Goal: Information Seeking & Learning: Learn about a topic

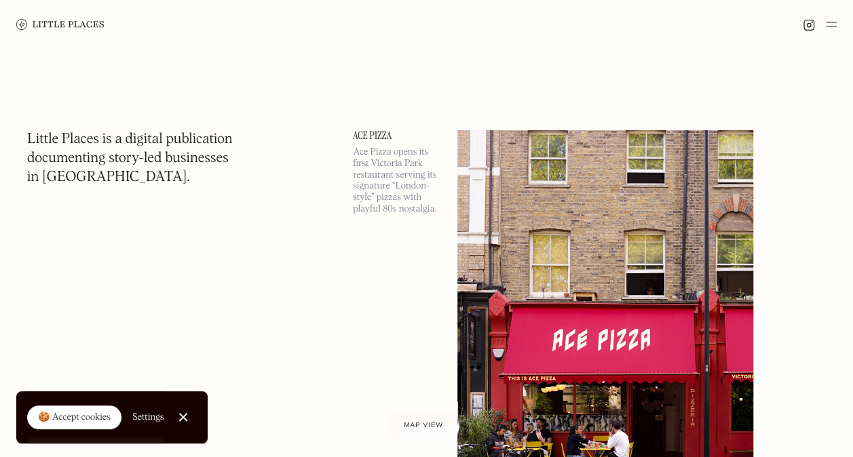
click at [836, 28] on div at bounding box center [426, 24] width 853 height 49
click at [831, 24] on img at bounding box center [831, 24] width 11 height 16
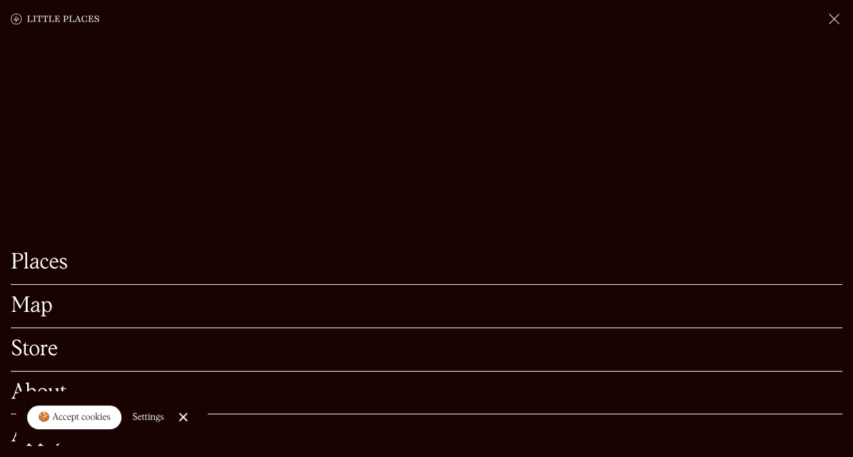
click at [35, 296] on link "Map" at bounding box center [426, 306] width 831 height 21
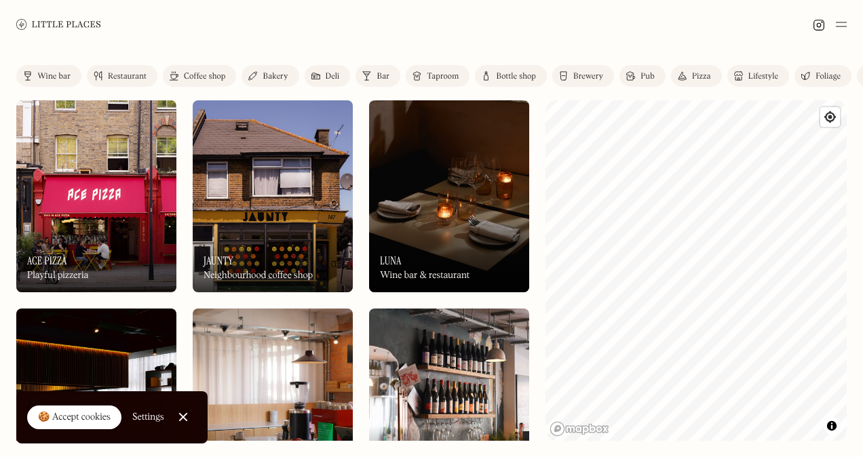
click at [115, 73] on div "Restaurant" at bounding box center [127, 77] width 39 height 8
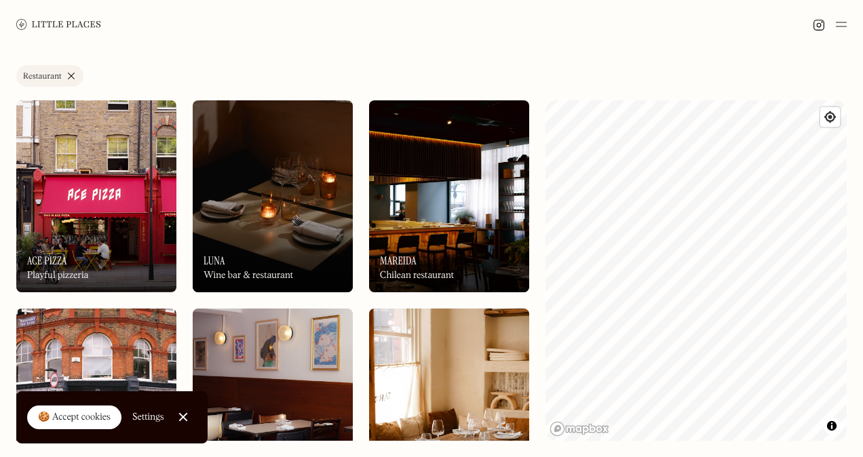
click at [675, 73] on div "Label Restaurant Wine bar Restaurant Coffee shop Bakery Deli Bar Taproom Bottle…" at bounding box center [431, 253] width 863 height 408
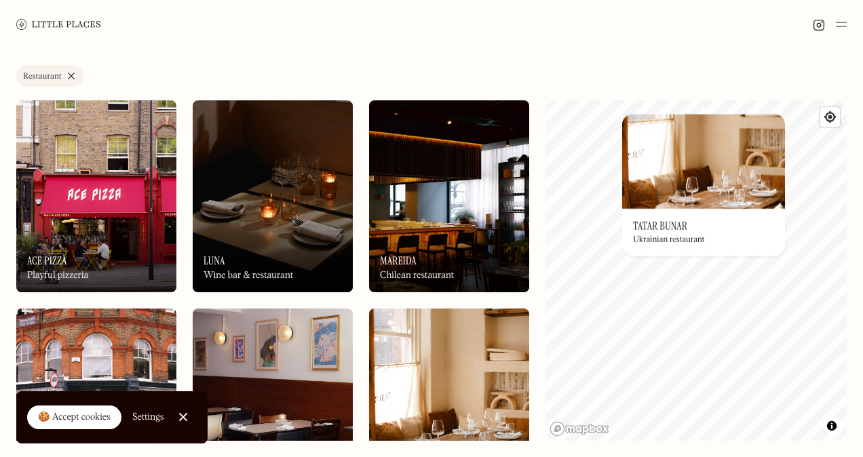
click at [692, 151] on div "© Mapbox © OpenStreetMap Improve this map On Our Radar Tatar Bunar Ukrainian re…" at bounding box center [696, 270] width 301 height 341
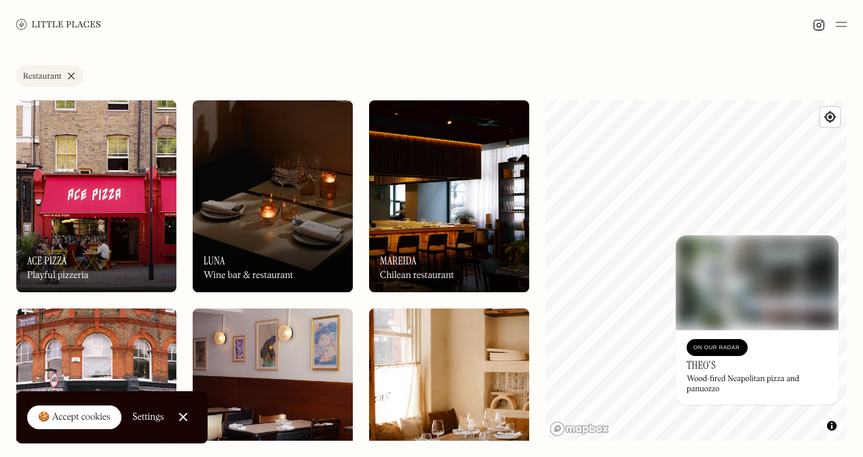
click at [786, 263] on div "© Mapbox © OpenStreetMap Improve this map On Our Radar Theo's Wood-fired Neapol…" at bounding box center [696, 270] width 301 height 341
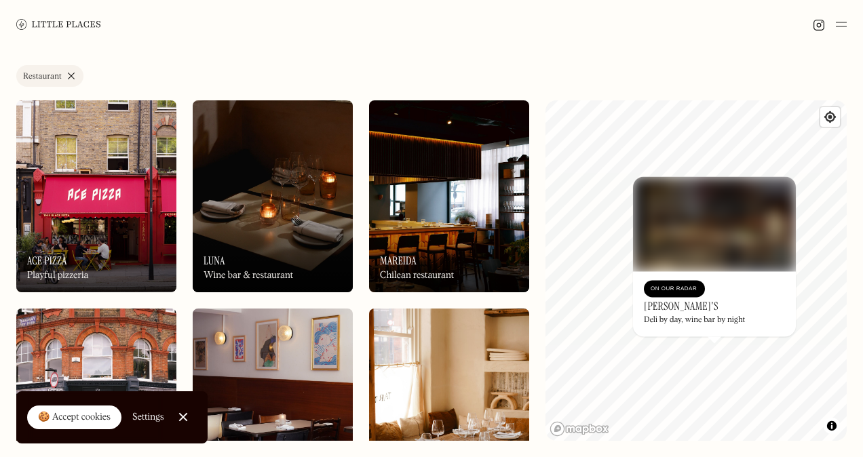
click at [72, 75] on link "Restaurant" at bounding box center [49, 76] width 67 height 22
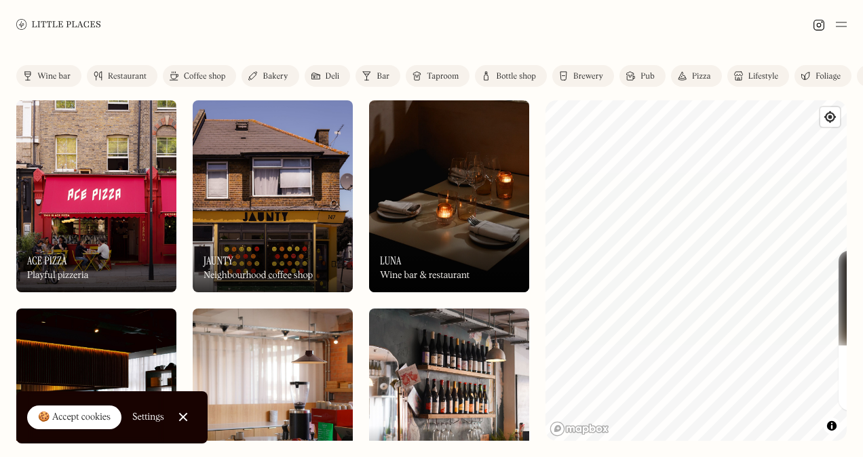
click at [862, 323] on html "Places Map Store About Apply 🍪 Accept cookies Settings Close Cookie Popup Close…" at bounding box center [431, 228] width 863 height 457
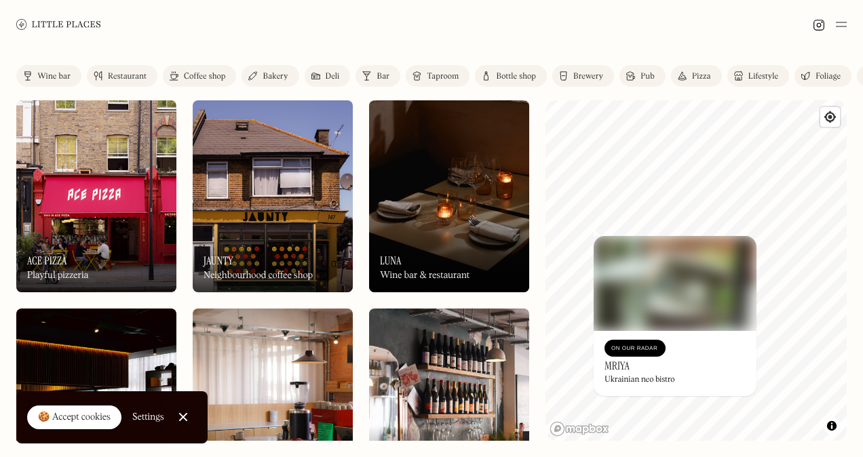
click at [670, 265] on img at bounding box center [675, 283] width 163 height 95
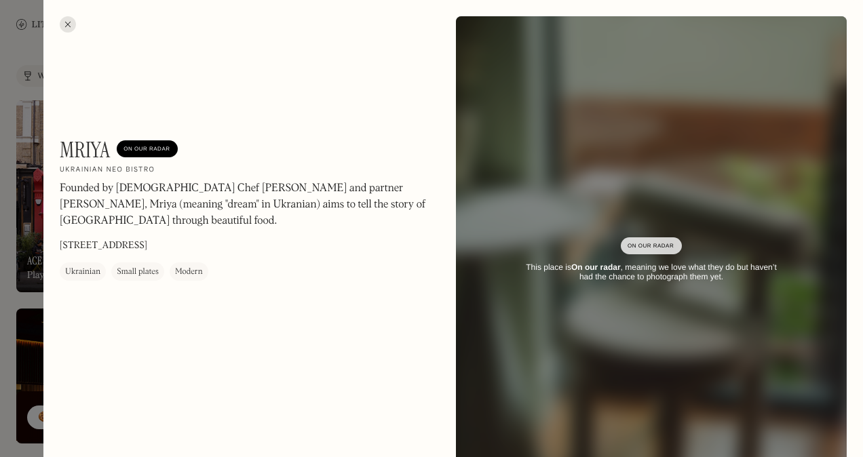
click at [31, 97] on div at bounding box center [431, 228] width 863 height 457
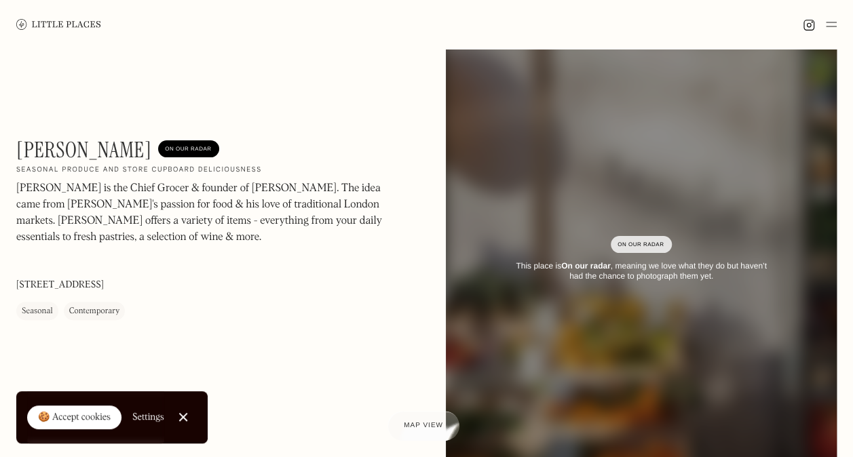
scroll to position [68, 0]
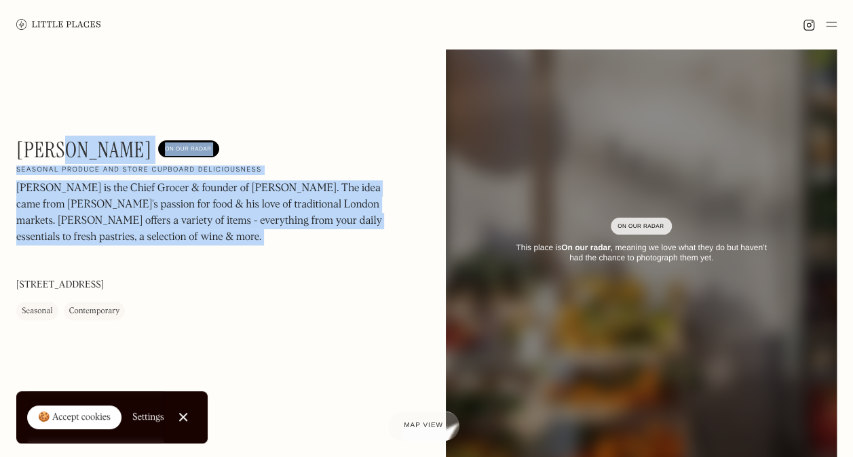
drag, startPoint x: 14, startPoint y: 145, endPoint x: 67, endPoint y: 155, distance: 53.8
click at [67, 155] on div "Trude's On Our Radar Seasonal produce and store cupboard deliciousness Alex Tru…" at bounding box center [426, 241] width 853 height 521
drag, startPoint x: 67, startPoint y: 155, endPoint x: 176, endPoint y: 235, distance: 135.3
click at [176, 235] on p "Alex Trude is the Chief Grocer & founder of Trude's. The idea came from Alex's …" at bounding box center [199, 213] width 366 height 65
click at [132, 199] on p "Alex Trude is the Chief Grocer & founder of Trude's. The idea came from Alex's …" at bounding box center [199, 213] width 366 height 65
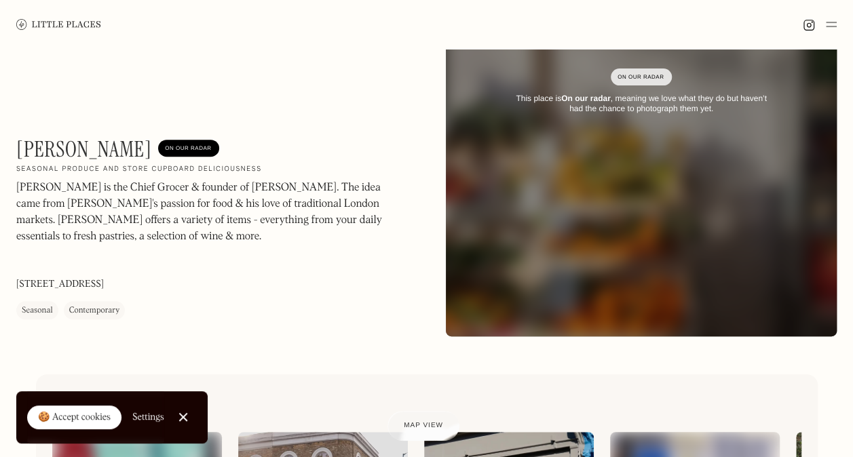
scroll to position [0, 0]
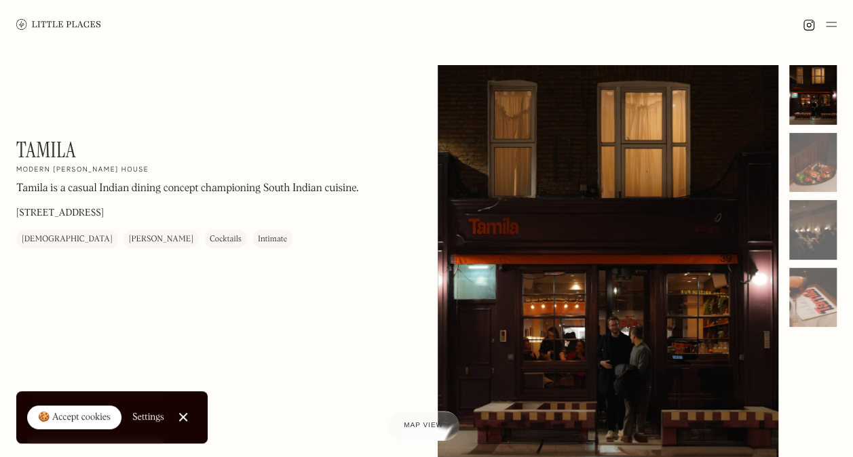
click at [822, 284] on div at bounding box center [812, 298] width 47 height 60
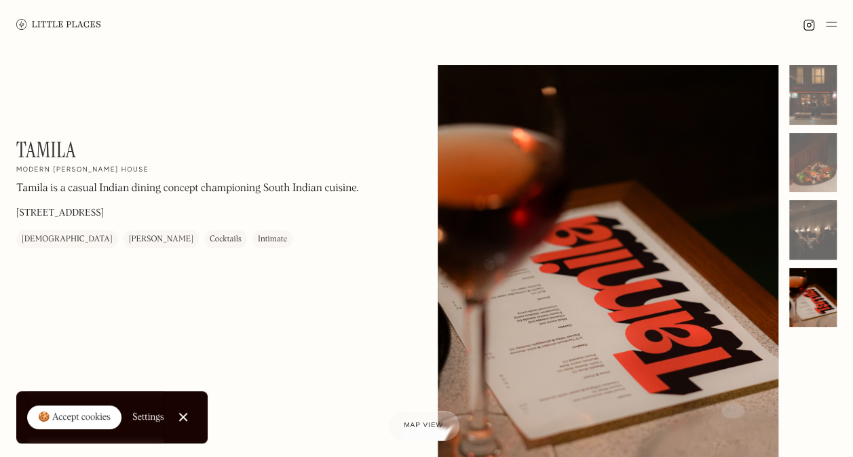
click at [820, 240] on div at bounding box center [812, 230] width 47 height 60
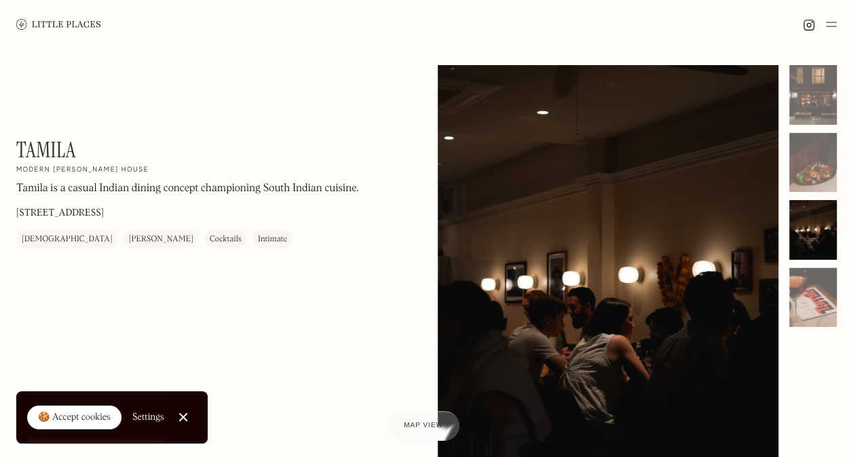
click at [813, 187] on div at bounding box center [812, 163] width 47 height 60
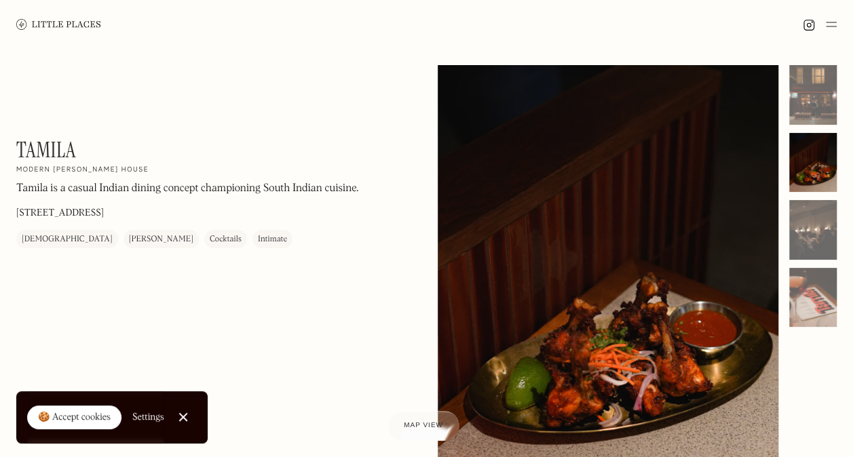
click at [814, 107] on div at bounding box center [812, 95] width 47 height 60
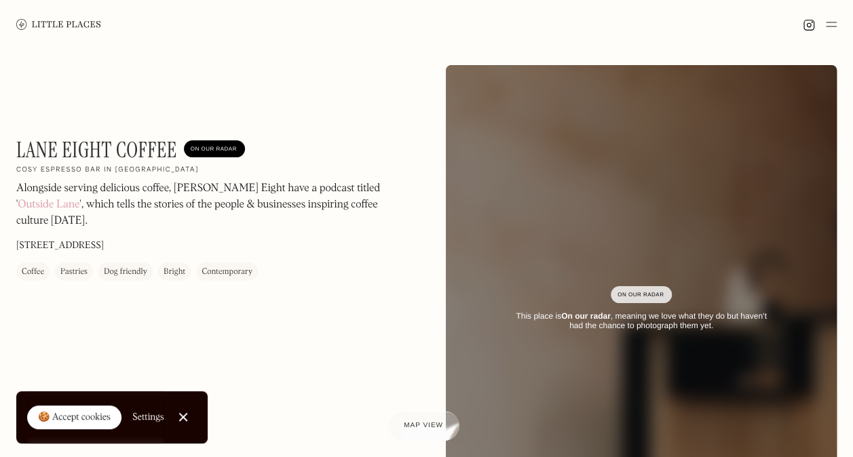
click at [79, 200] on link "Outside Lane" at bounding box center [49, 205] width 62 height 11
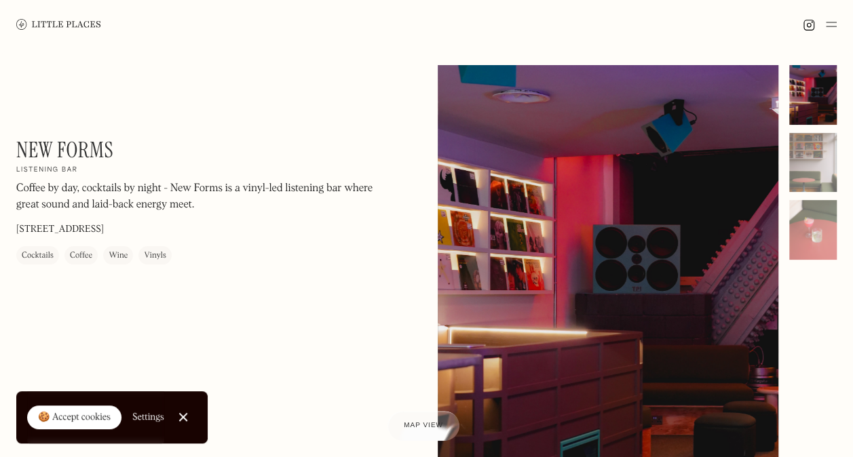
click at [802, 159] on div at bounding box center [812, 163] width 47 height 60
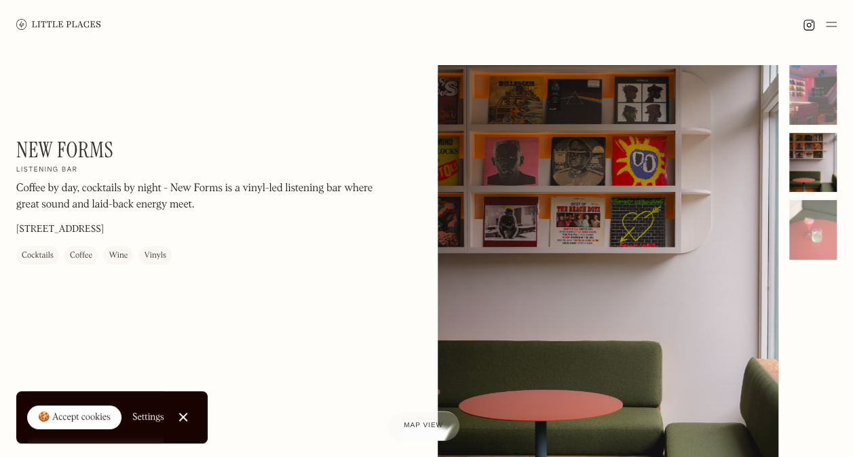
click at [811, 235] on div at bounding box center [812, 230] width 47 height 60
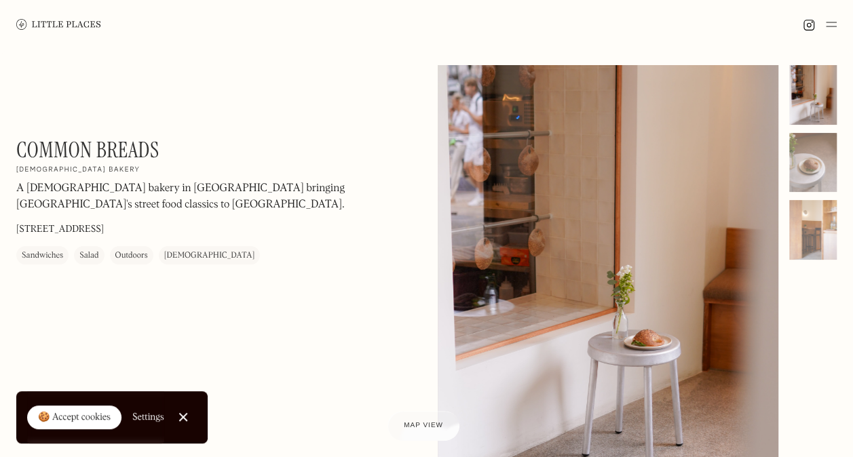
click at [797, 157] on div at bounding box center [812, 163] width 47 height 60
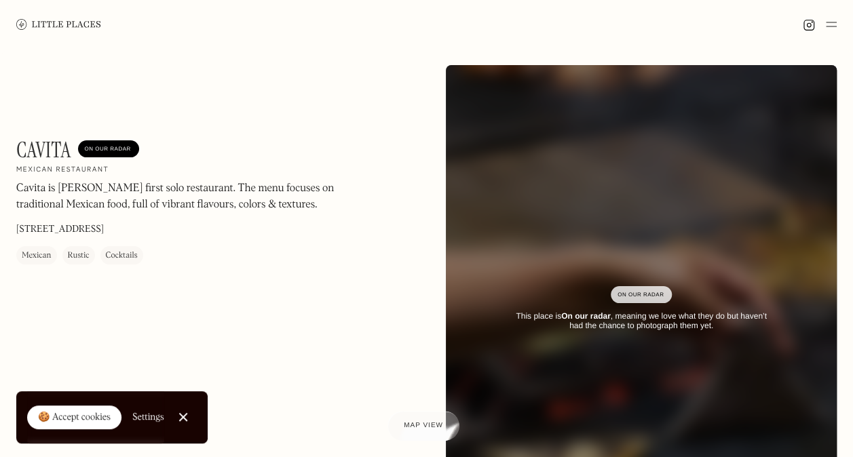
click at [27, 147] on h1 "Cavita" at bounding box center [43, 150] width 55 height 26
copy h1 "Cavita"
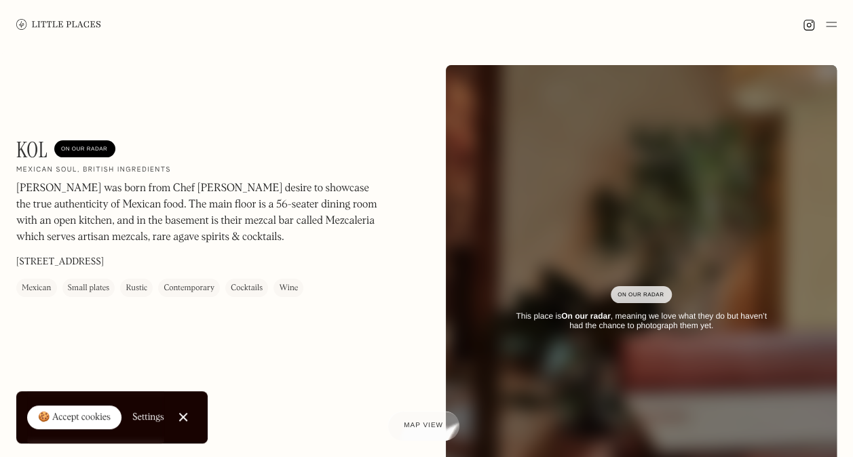
click at [27, 157] on h1 "KOL" at bounding box center [31, 150] width 31 height 26
copy h1 "KOL"
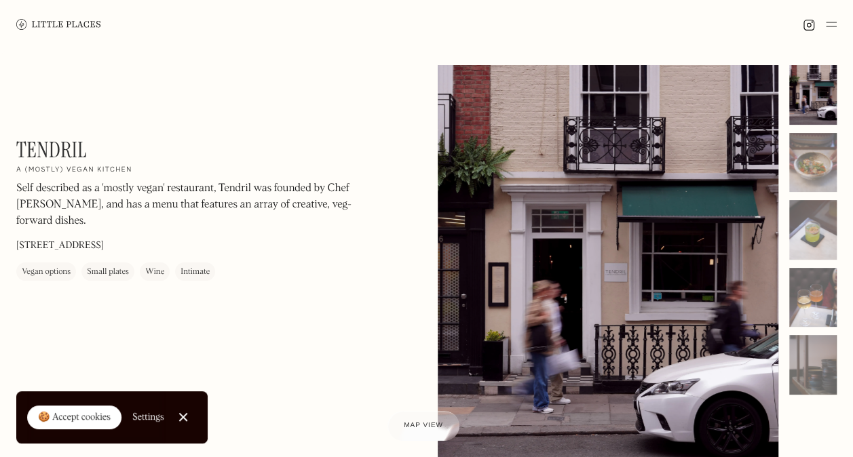
click at [58, 144] on h1 "Tendril" at bounding box center [51, 150] width 71 height 26
copy h1 "Tendril"
click at [816, 174] on div at bounding box center [812, 163] width 47 height 60
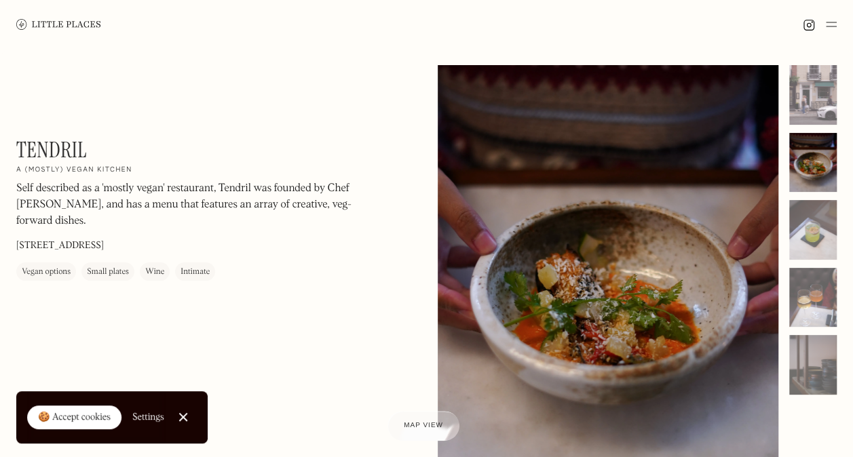
click at [820, 239] on div at bounding box center [812, 230] width 47 height 60
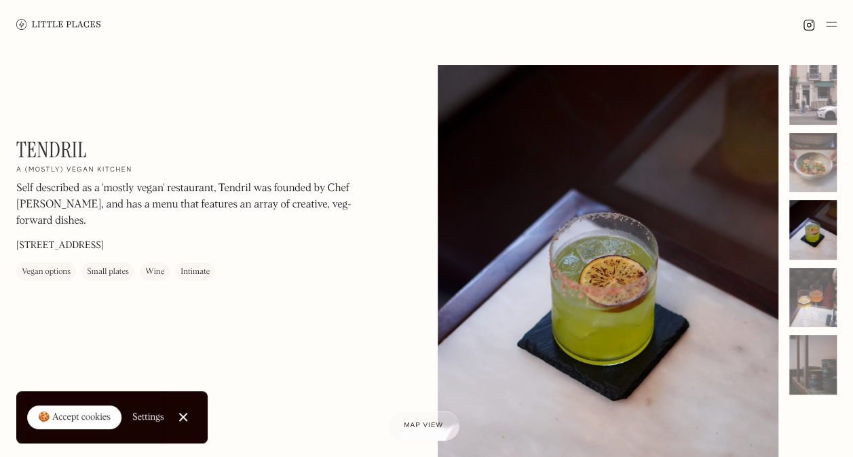
click at [815, 289] on div at bounding box center [812, 298] width 47 height 60
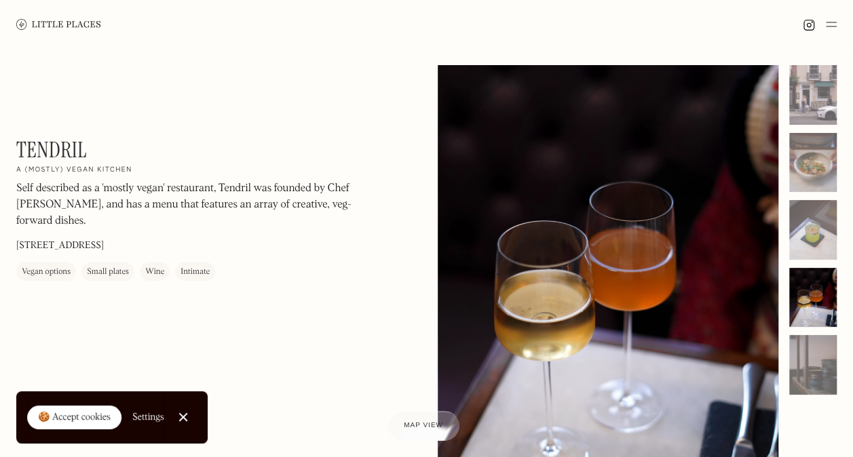
click at [827, 345] on div at bounding box center [812, 365] width 47 height 60
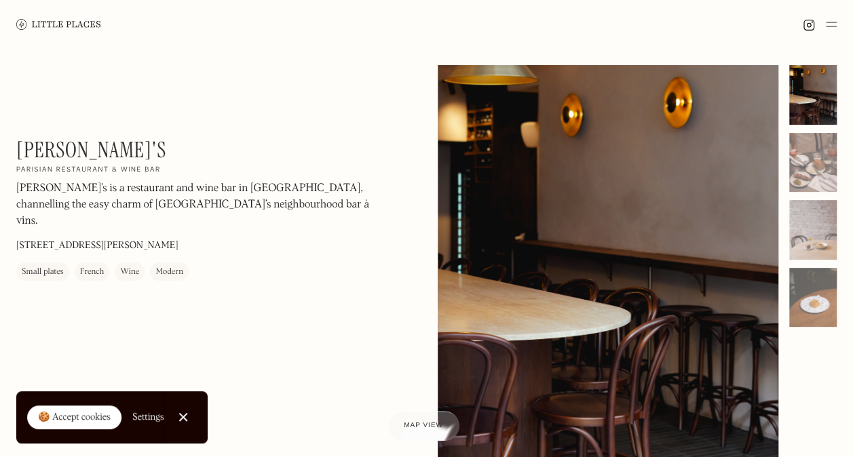
click at [82, 140] on h1 "[PERSON_NAME]'s" at bounding box center [91, 150] width 150 height 26
copy h1 "[PERSON_NAME]'s"
click at [816, 176] on div at bounding box center [812, 163] width 47 height 60
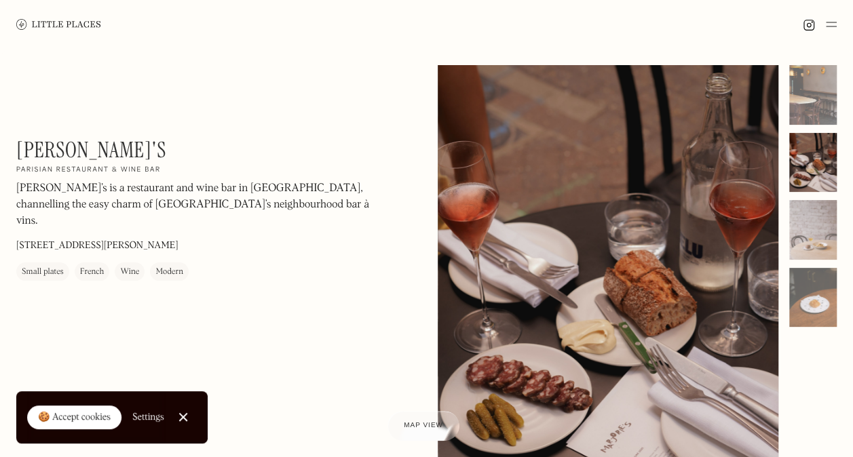
click at [810, 236] on div at bounding box center [812, 230] width 47 height 60
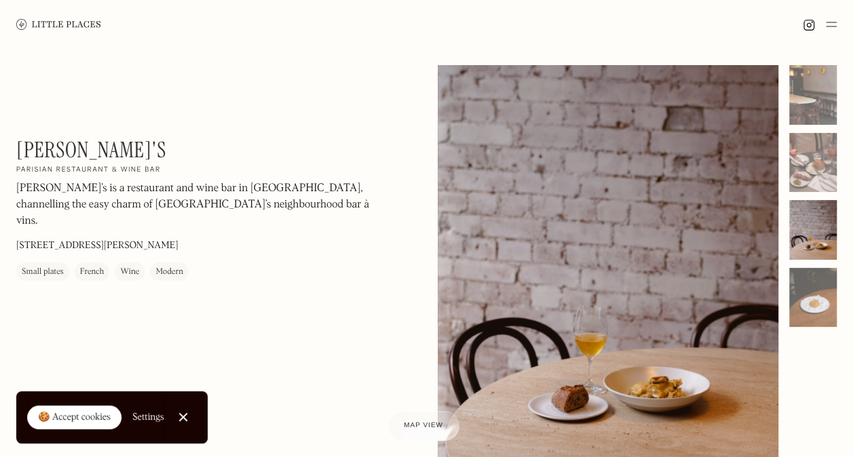
click at [809, 291] on div at bounding box center [812, 298] width 47 height 60
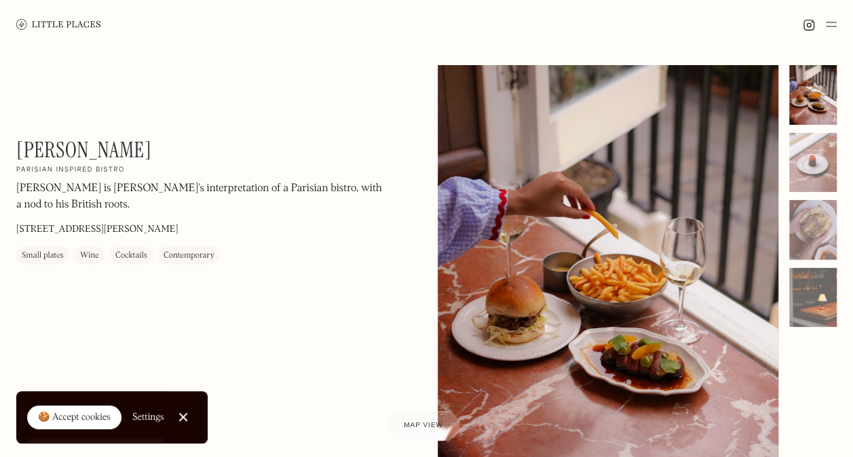
click at [828, 159] on div at bounding box center [812, 163] width 47 height 60
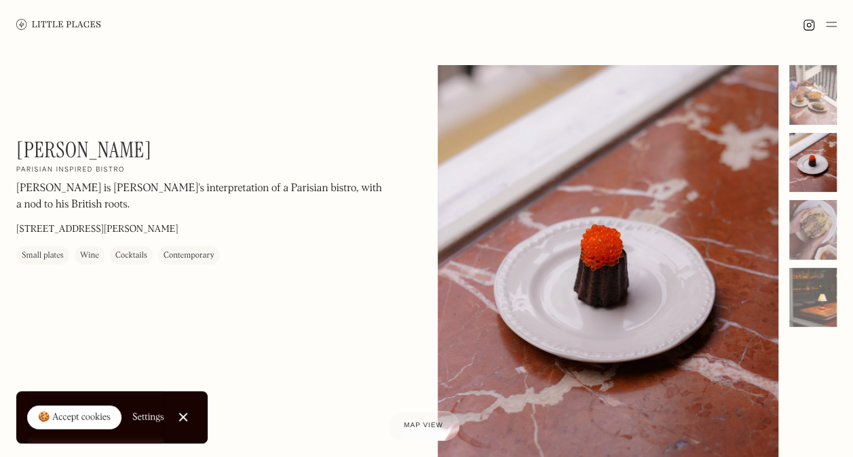
drag, startPoint x: 820, startPoint y: 223, endPoint x: 820, endPoint y: 237, distance: 14.2
click at [820, 223] on div at bounding box center [812, 230] width 47 height 60
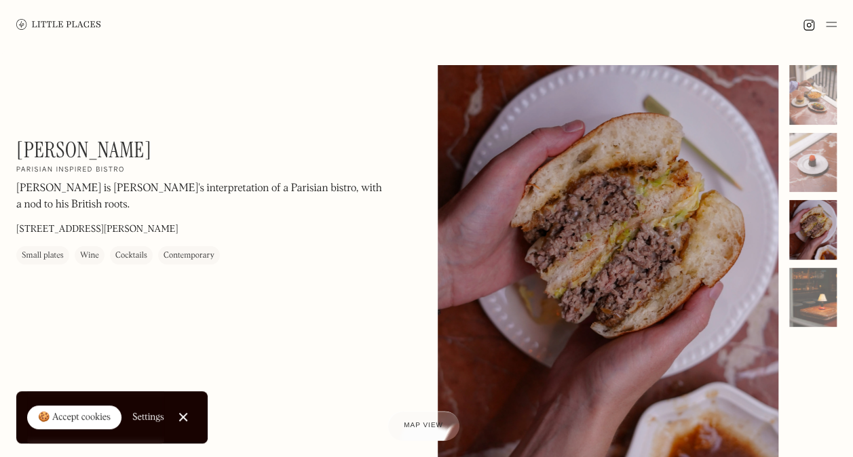
click at [828, 284] on div at bounding box center [812, 298] width 47 height 60
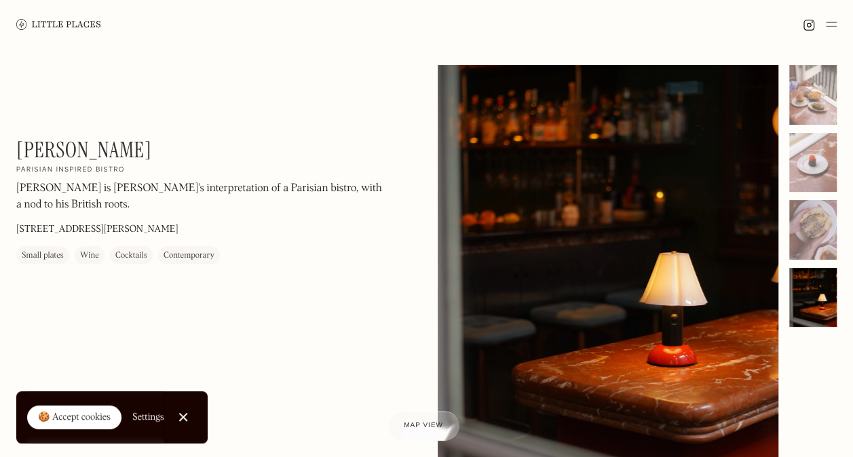
click at [824, 111] on div at bounding box center [812, 95] width 47 height 60
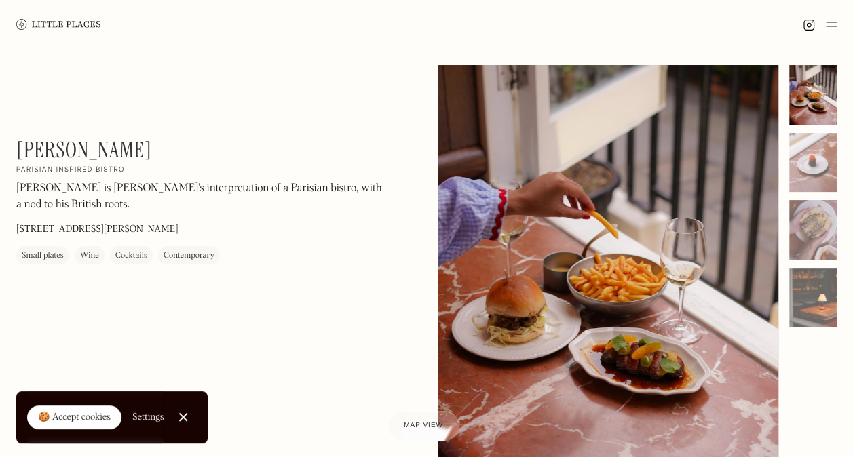
click at [816, 246] on div at bounding box center [812, 230] width 47 height 60
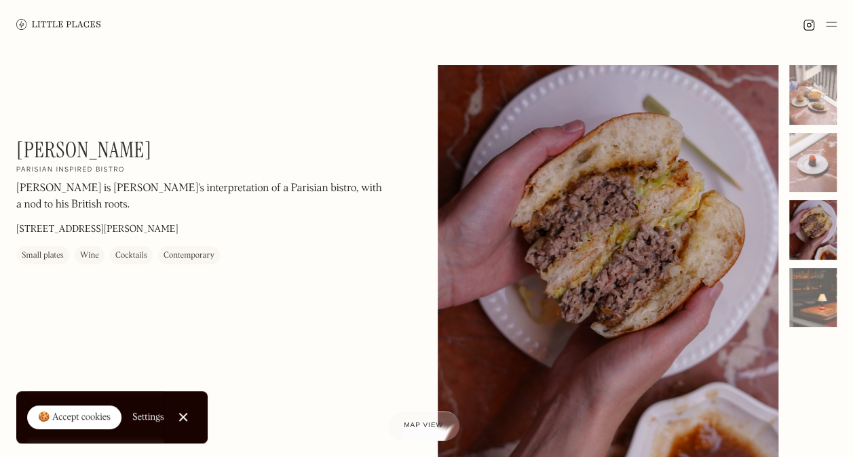
click at [812, 109] on div at bounding box center [812, 95] width 47 height 60
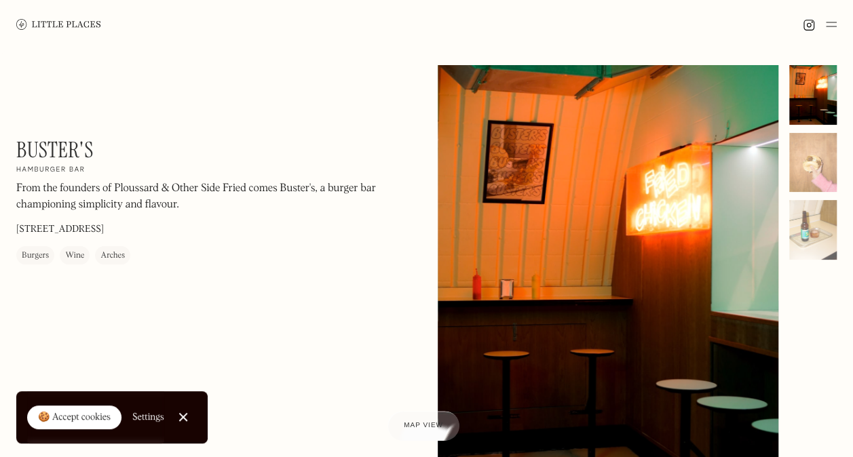
click at [821, 172] on div at bounding box center [812, 163] width 47 height 60
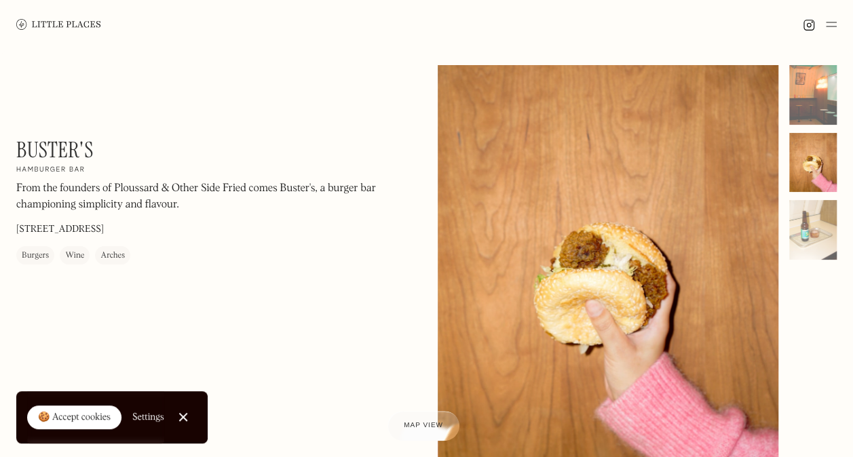
click at [824, 242] on div at bounding box center [812, 230] width 47 height 60
